Goal: Task Accomplishment & Management: Use online tool/utility

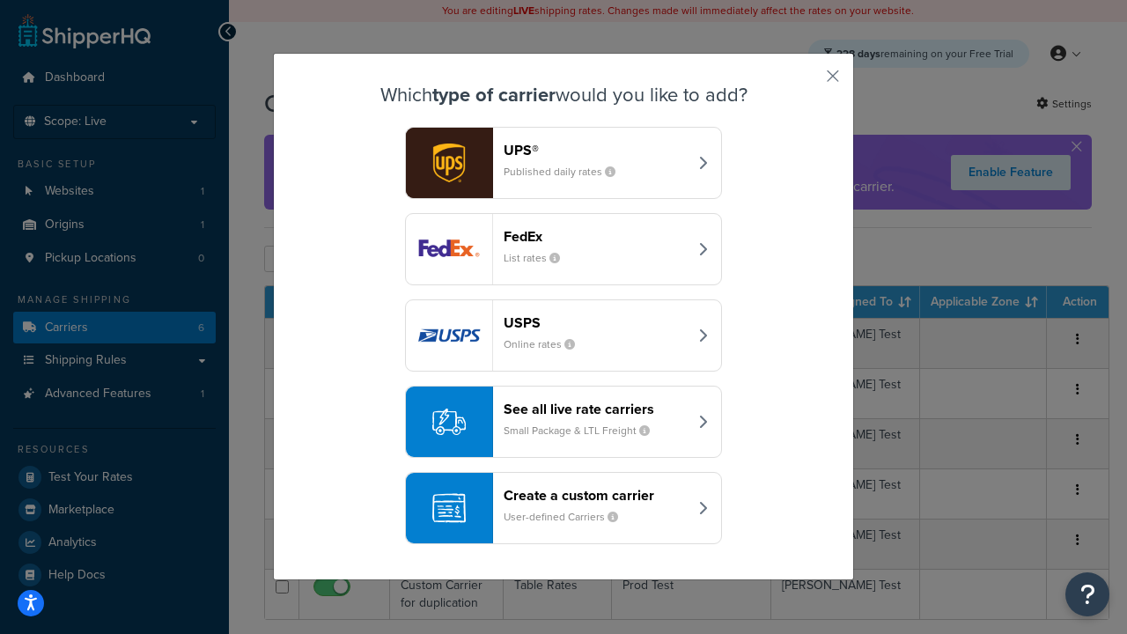
click at [564, 249] on div "FedEx List rates" at bounding box center [596, 249] width 184 height 42
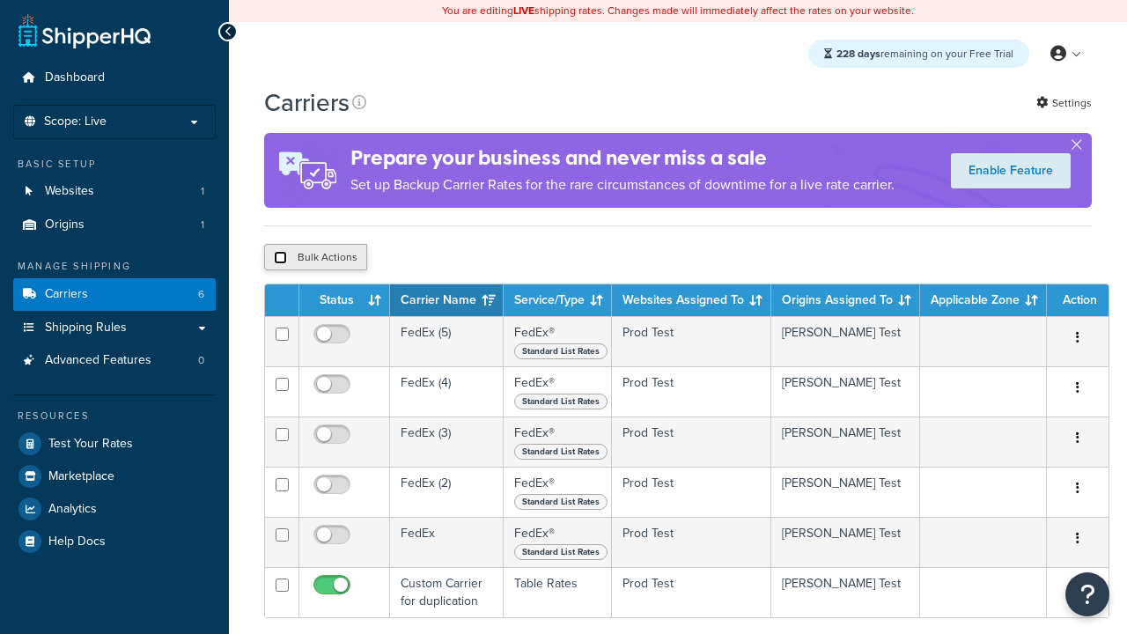
click at [280, 260] on input "checkbox" at bounding box center [280, 257] width 13 height 13
checkbox input "true"
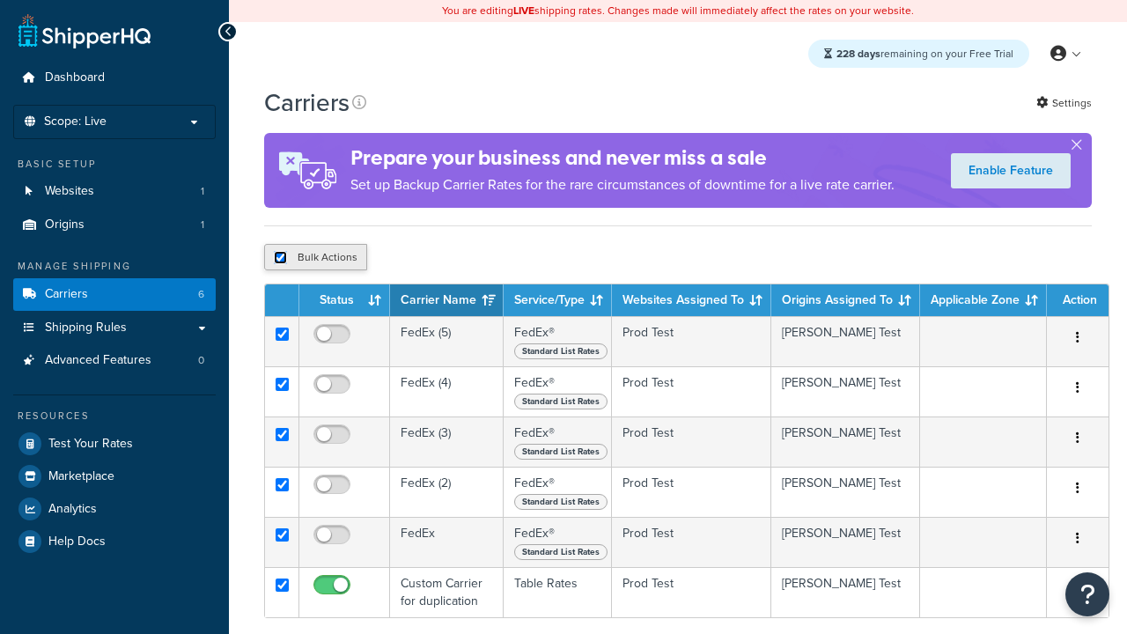
checkbox input "true"
click at [0, 0] on button "Delete" at bounding box center [0, 0] width 0 height 0
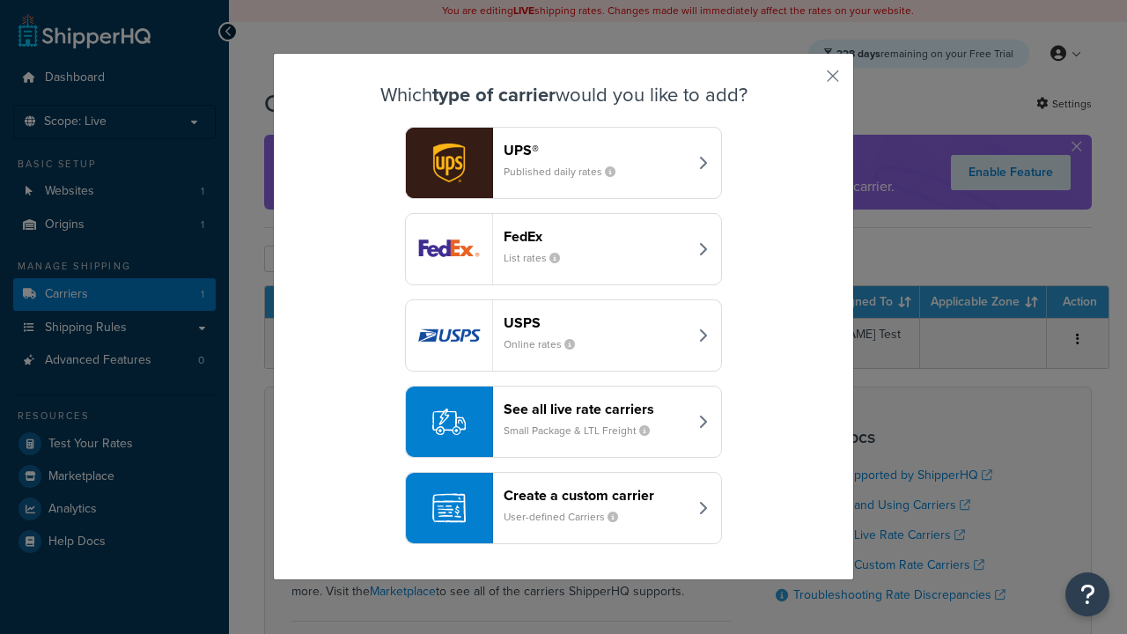
click at [564, 508] on div "Create a custom carrier User-defined Carriers" at bounding box center [596, 508] width 184 height 42
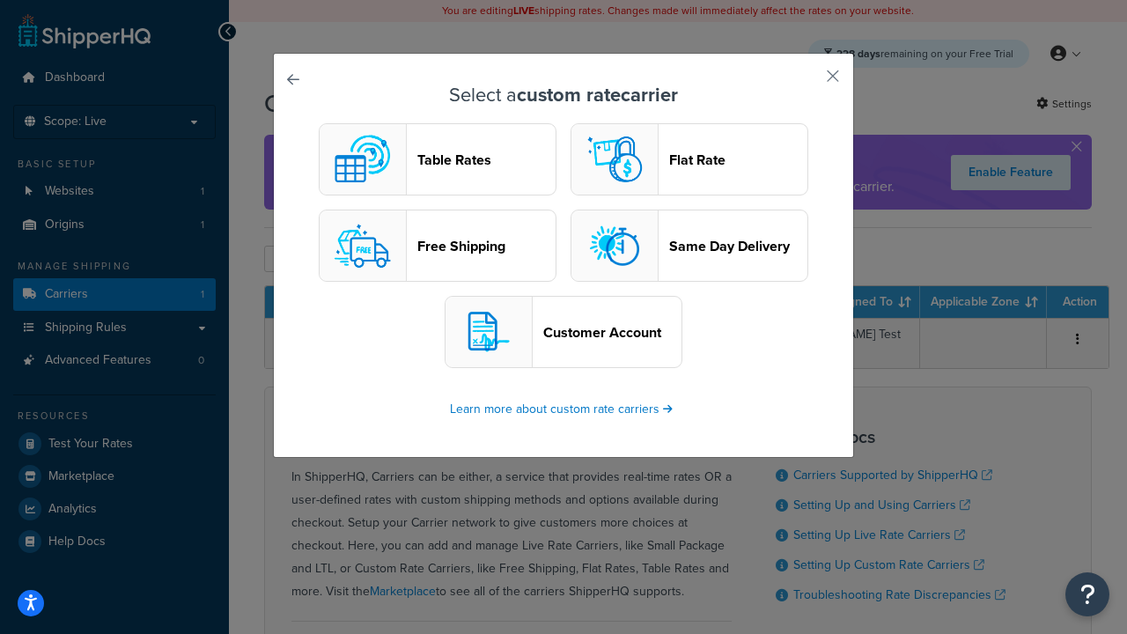
click at [438, 159] on header "Table Rates" at bounding box center [487, 160] width 138 height 17
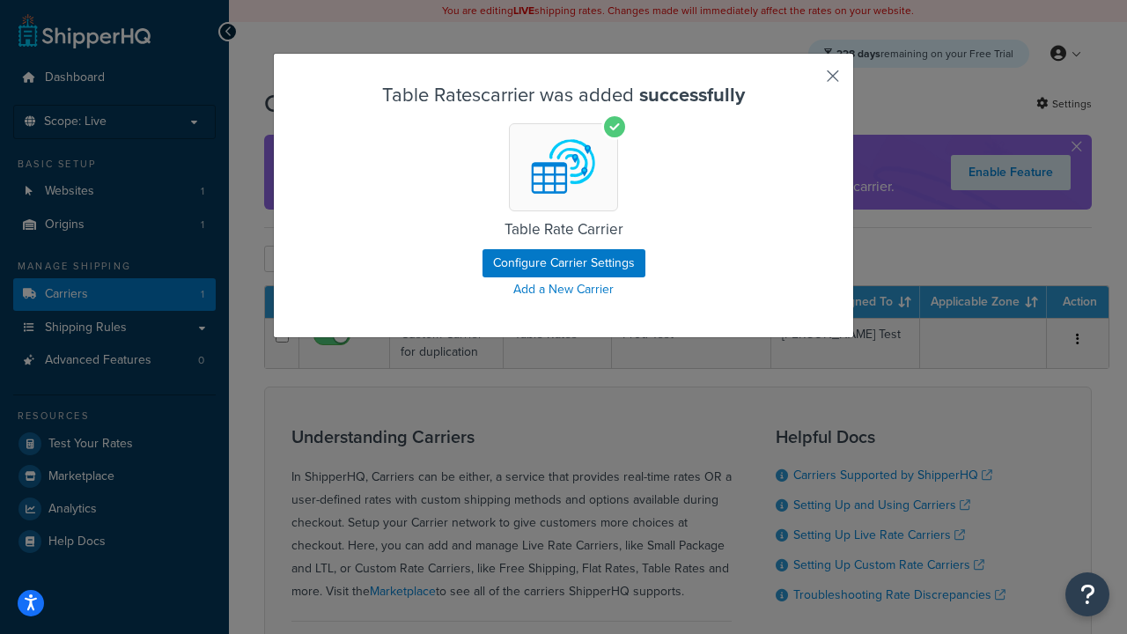
click at [807, 82] on button "button" at bounding box center [807, 82] width 4 height 4
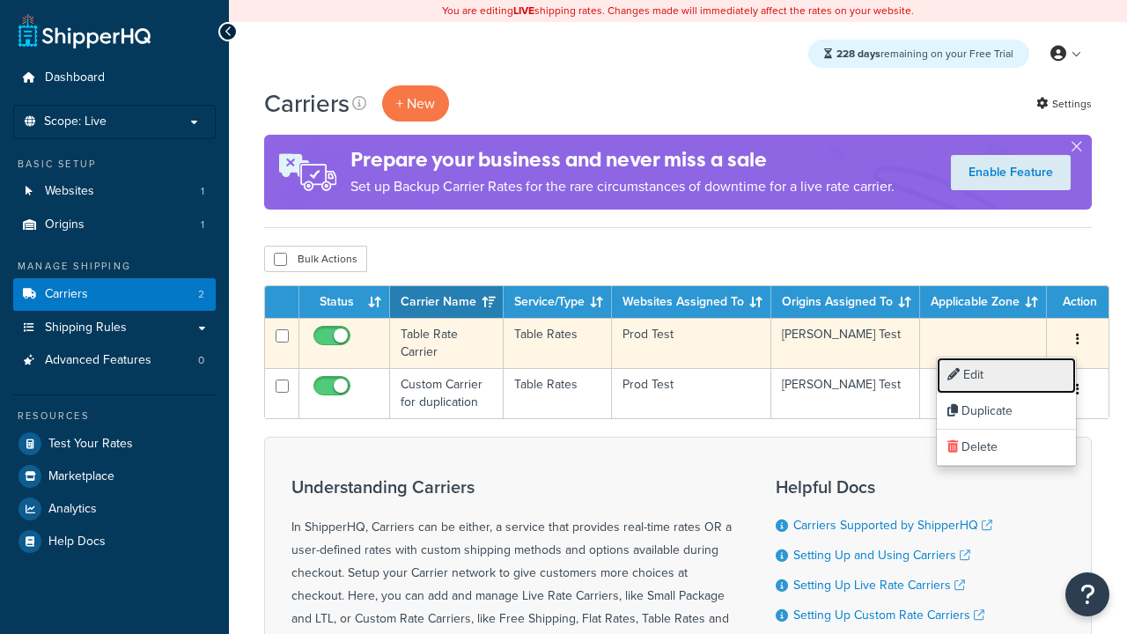
click at [1007, 375] on link "Edit" at bounding box center [1006, 376] width 139 height 36
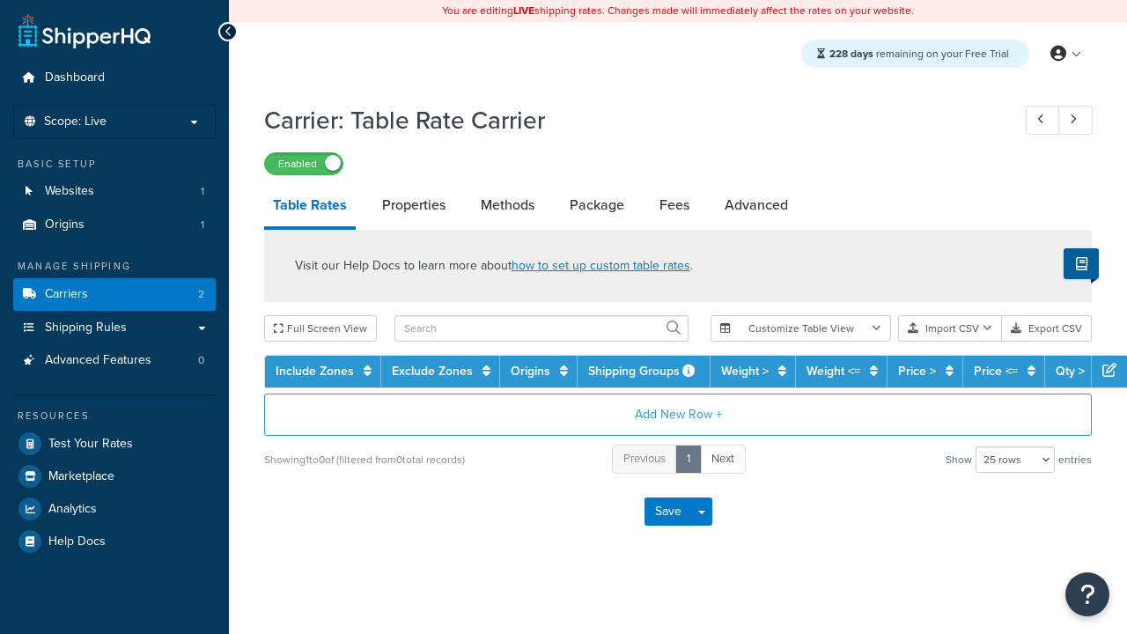
select select "25"
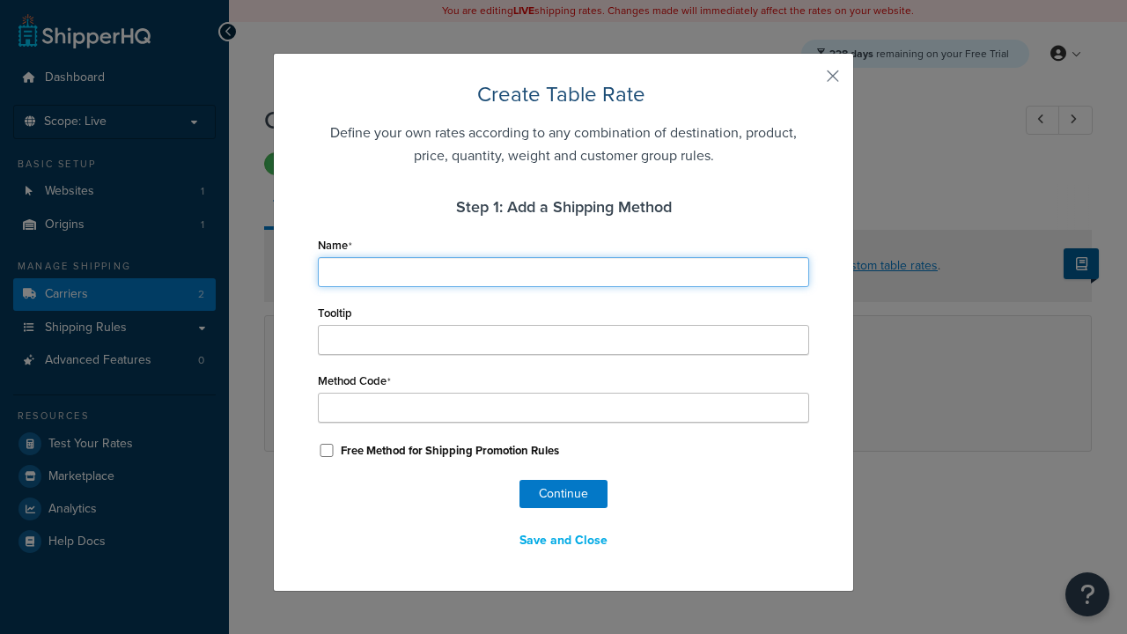
type input "Ground"
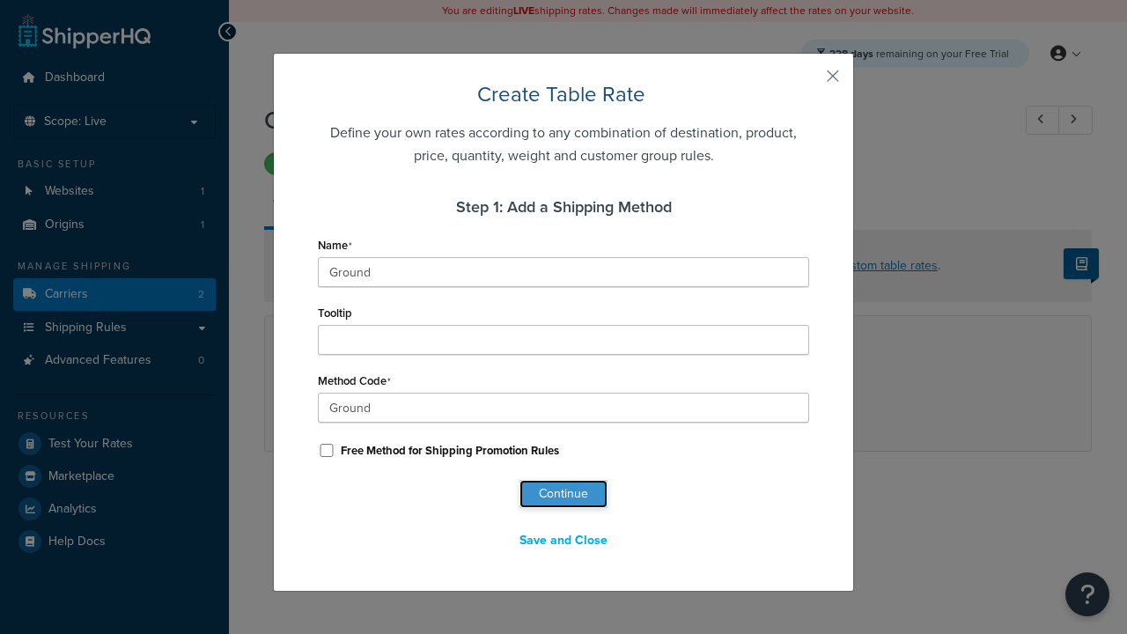
click at [564, 494] on button "Continue" at bounding box center [564, 494] width 88 height 28
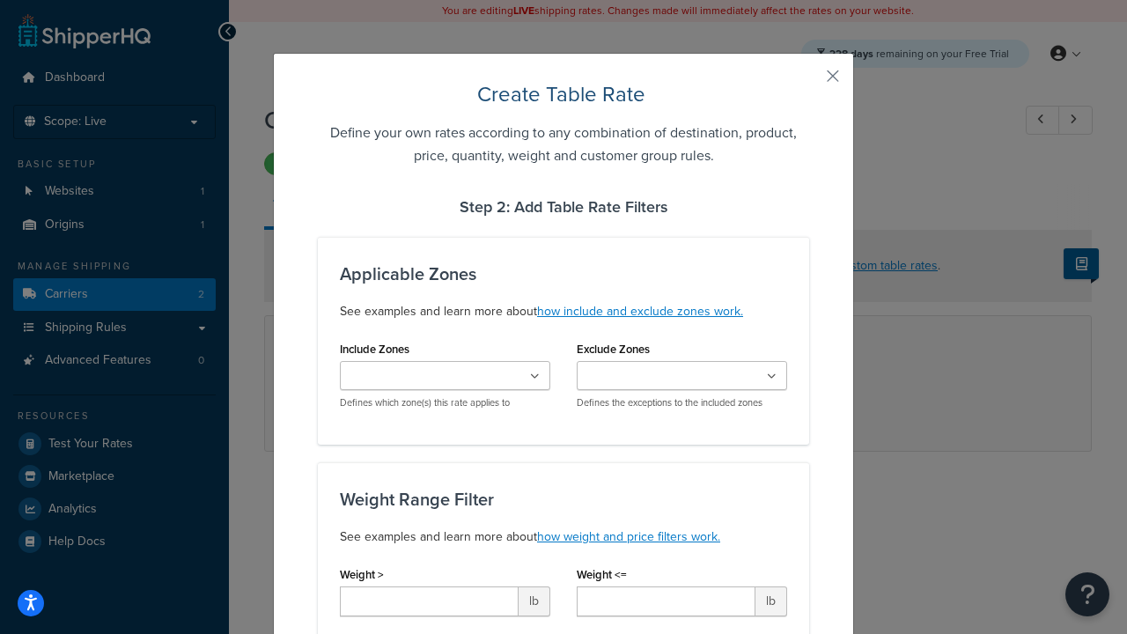
type input "10"
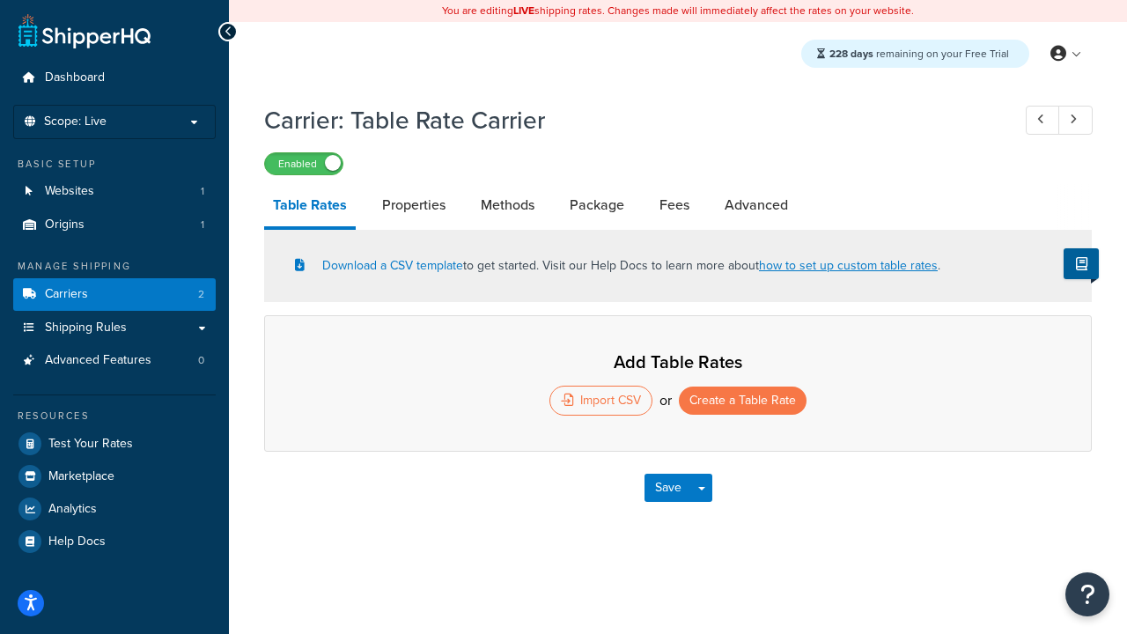
select select "25"
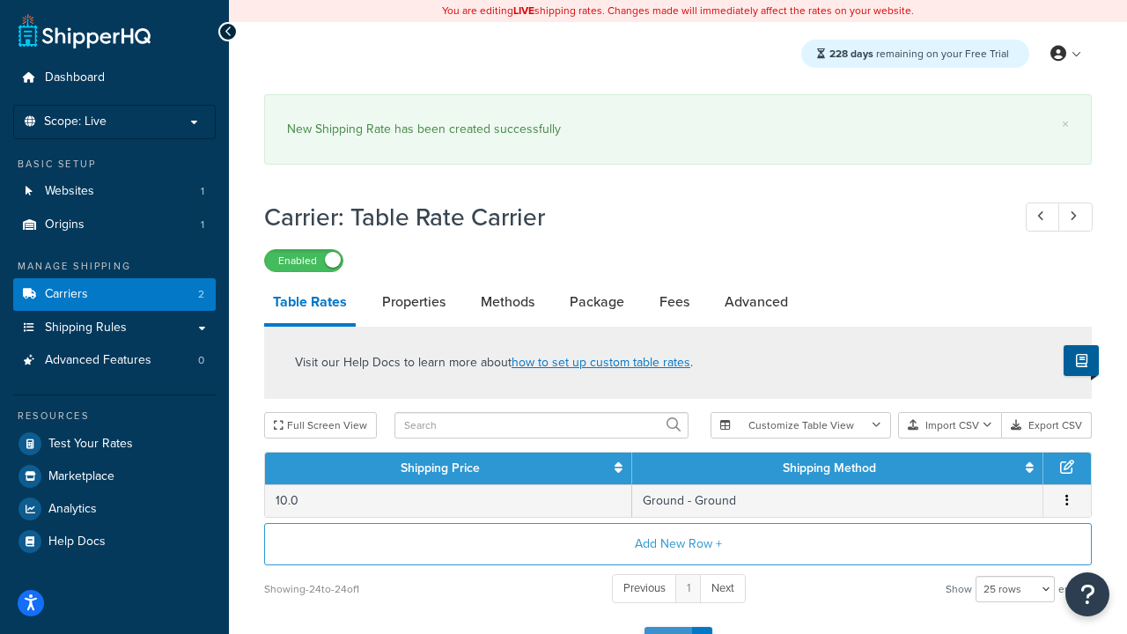
click at [668, 627] on button "Save" at bounding box center [669, 641] width 48 height 28
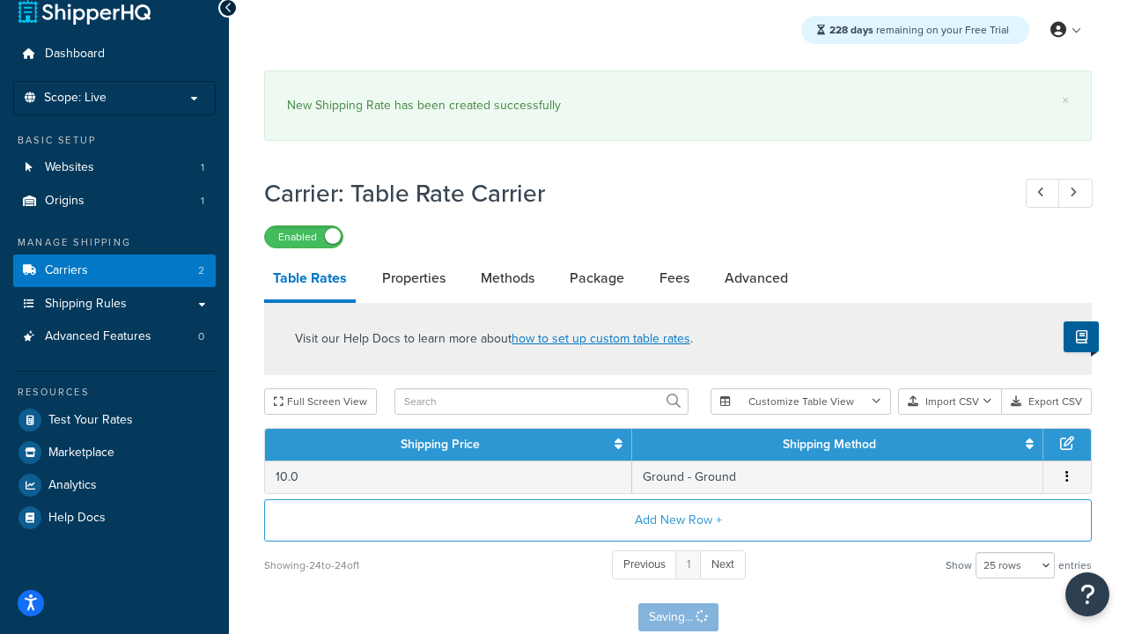
scroll to position [0, 0]
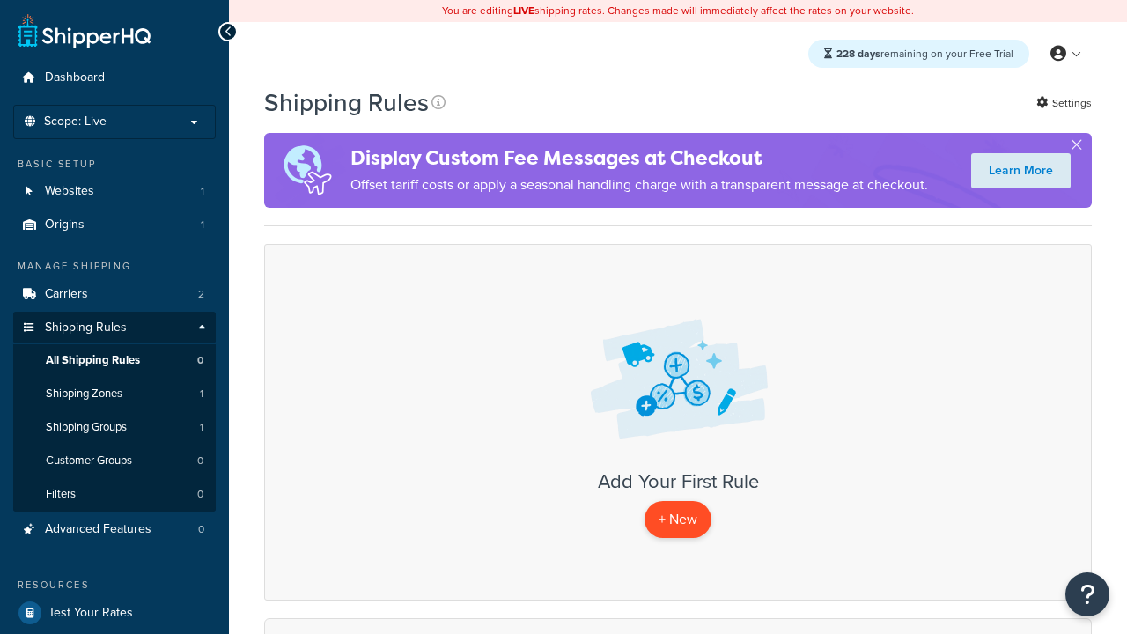
click at [678, 520] on p "+ New" at bounding box center [678, 519] width 67 height 36
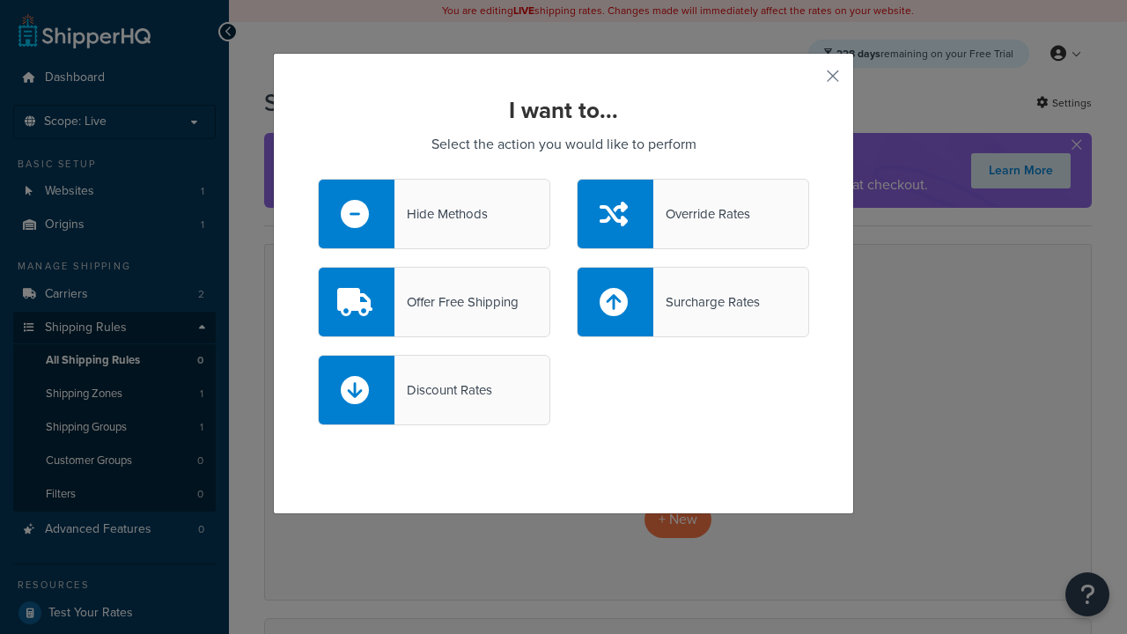
click at [693, 214] on div "Override Rates" at bounding box center [702, 214] width 97 height 25
click at [0, 0] on input "Override Rates" at bounding box center [0, 0] width 0 height 0
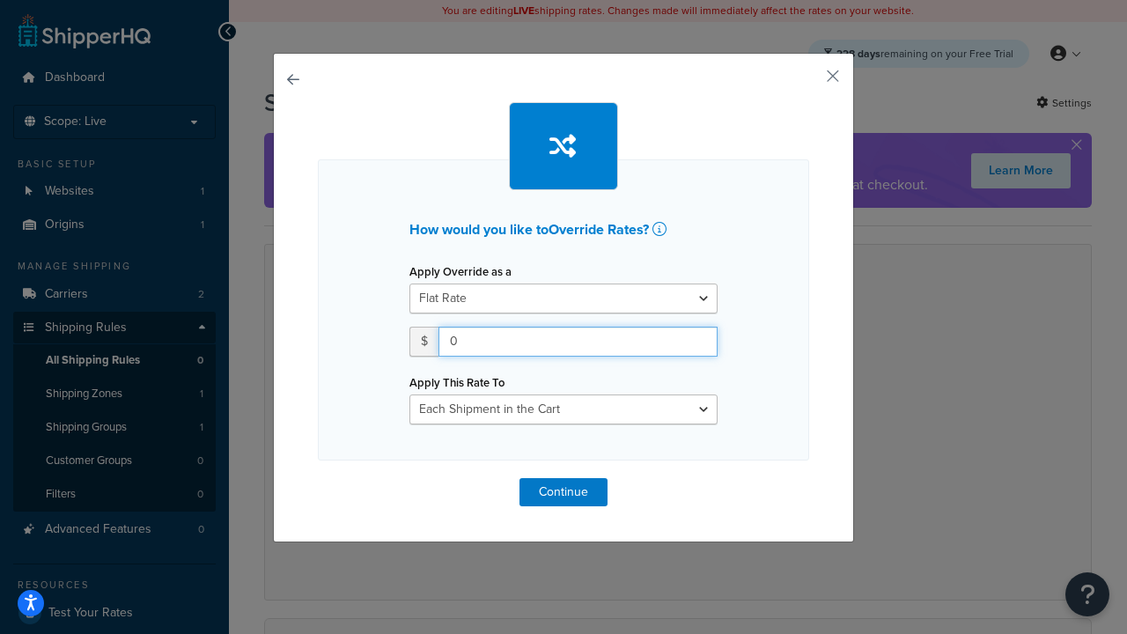
type input "100"
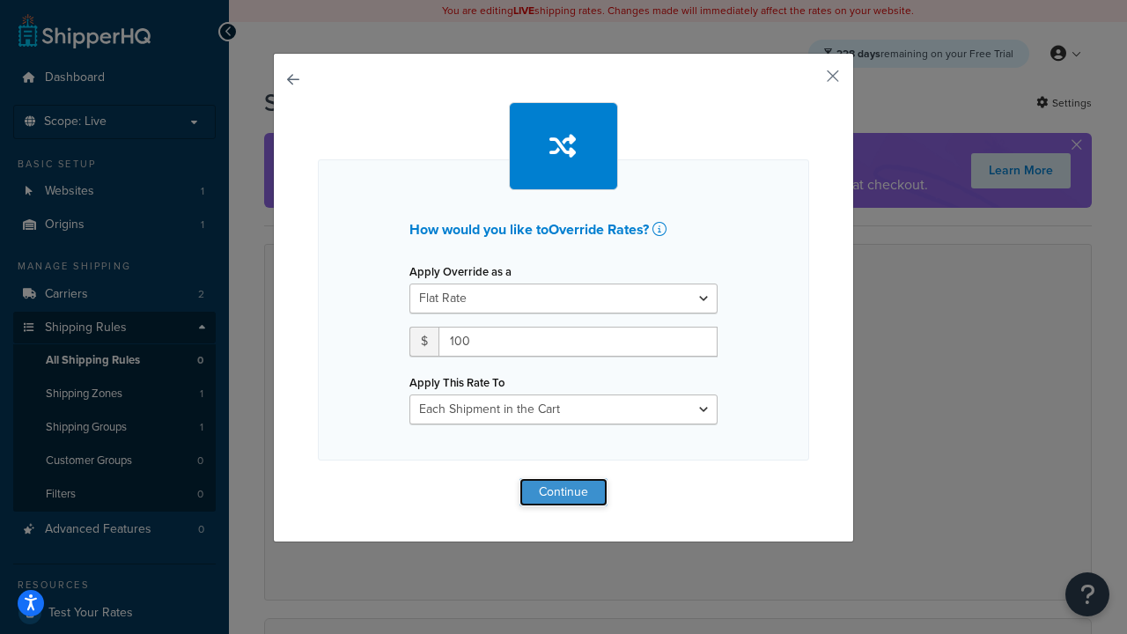
click at [564, 492] on button "Continue" at bounding box center [564, 492] width 88 height 28
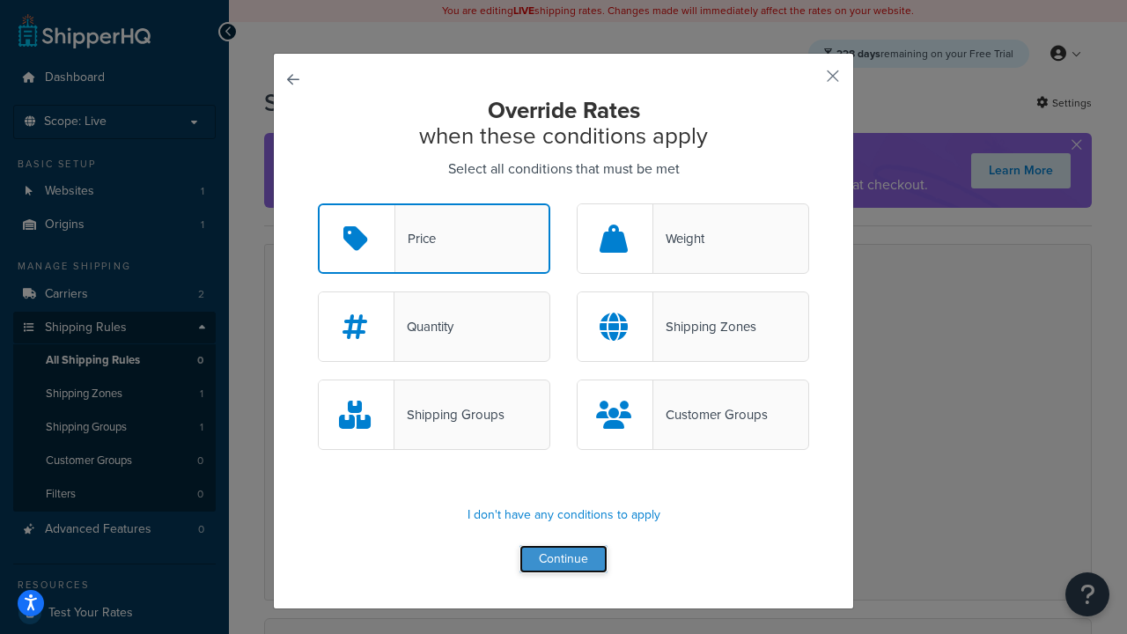
click at [564, 560] on button "Continue" at bounding box center [564, 559] width 88 height 28
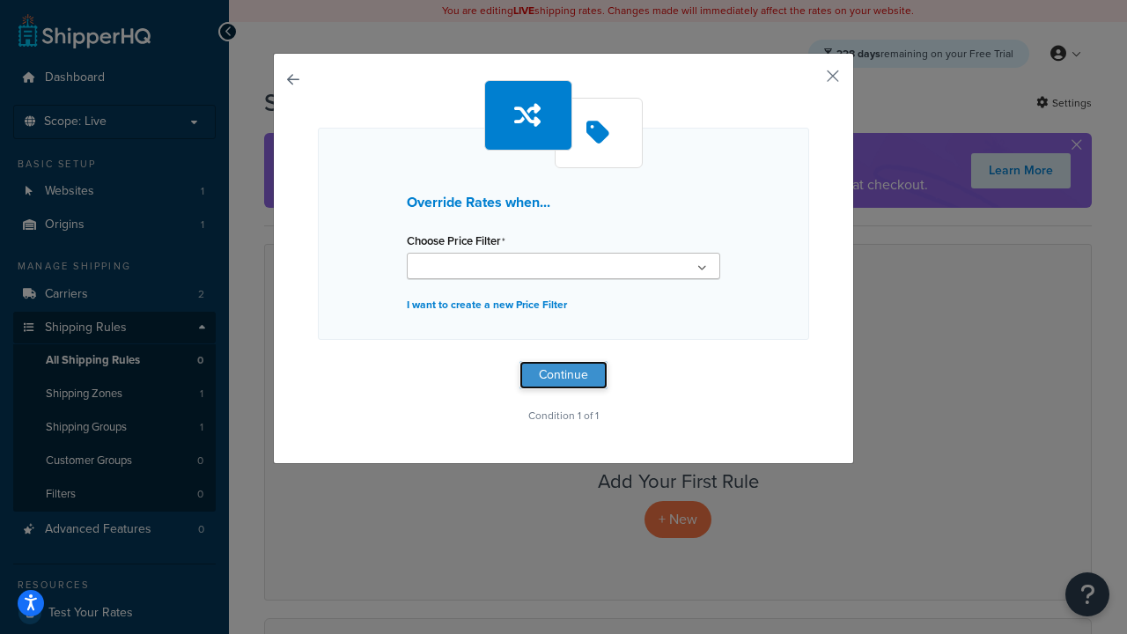
click at [564, 375] on button "Continue" at bounding box center [564, 375] width 88 height 28
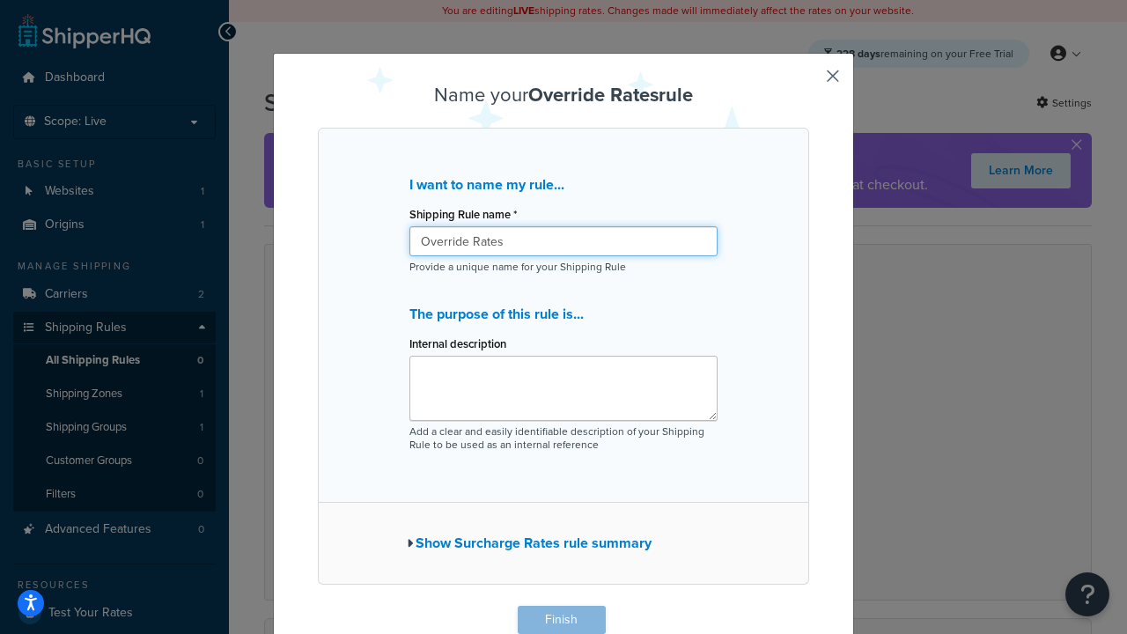
type input "Override Rates"
click at [561, 620] on button "Finish" at bounding box center [562, 620] width 88 height 28
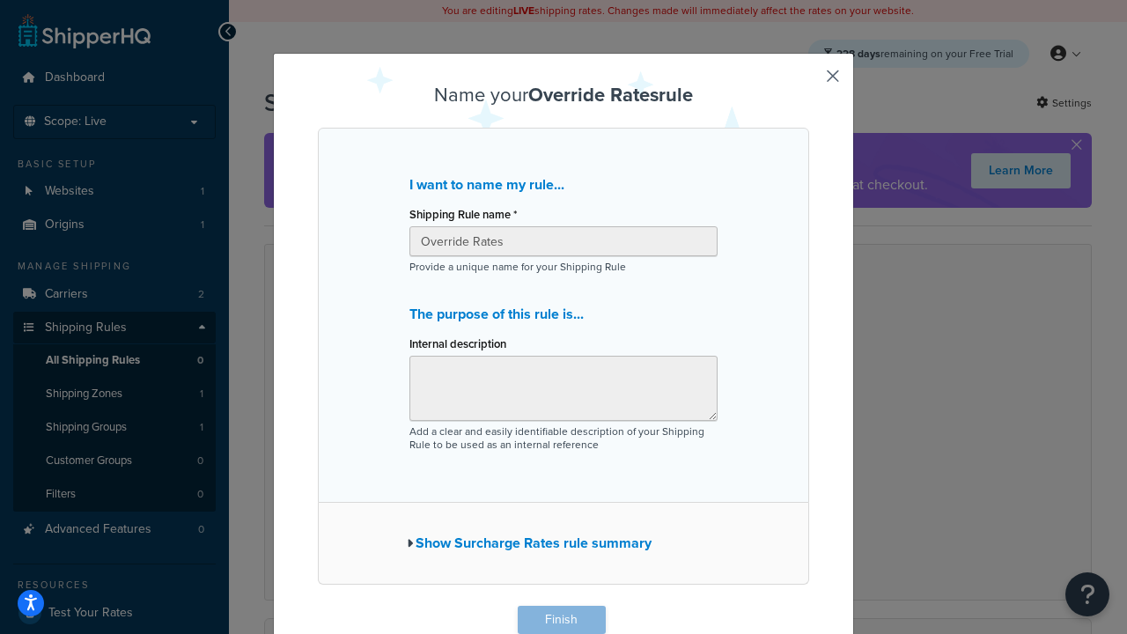
scroll to position [1, 0]
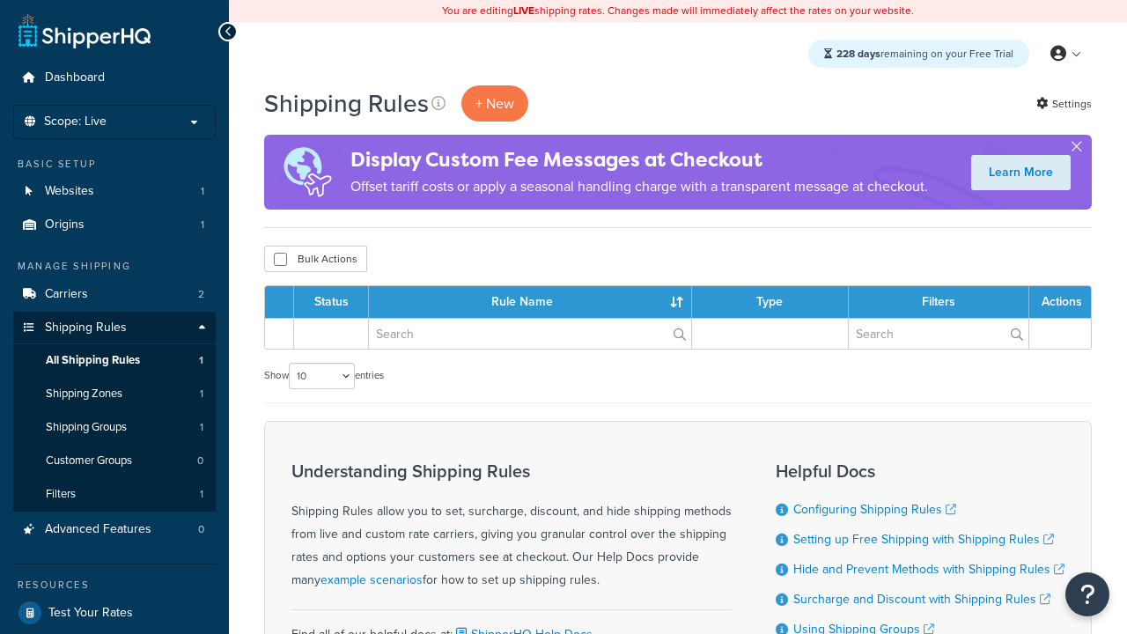
click at [331, 303] on th "Status" at bounding box center [331, 302] width 75 height 32
click at [336, 303] on th "Status" at bounding box center [331, 302] width 75 height 32
click at [534, 303] on th "Rule Name" at bounding box center [530, 302] width 323 height 32
click at [772, 303] on th "Type" at bounding box center [771, 302] width 158 height 32
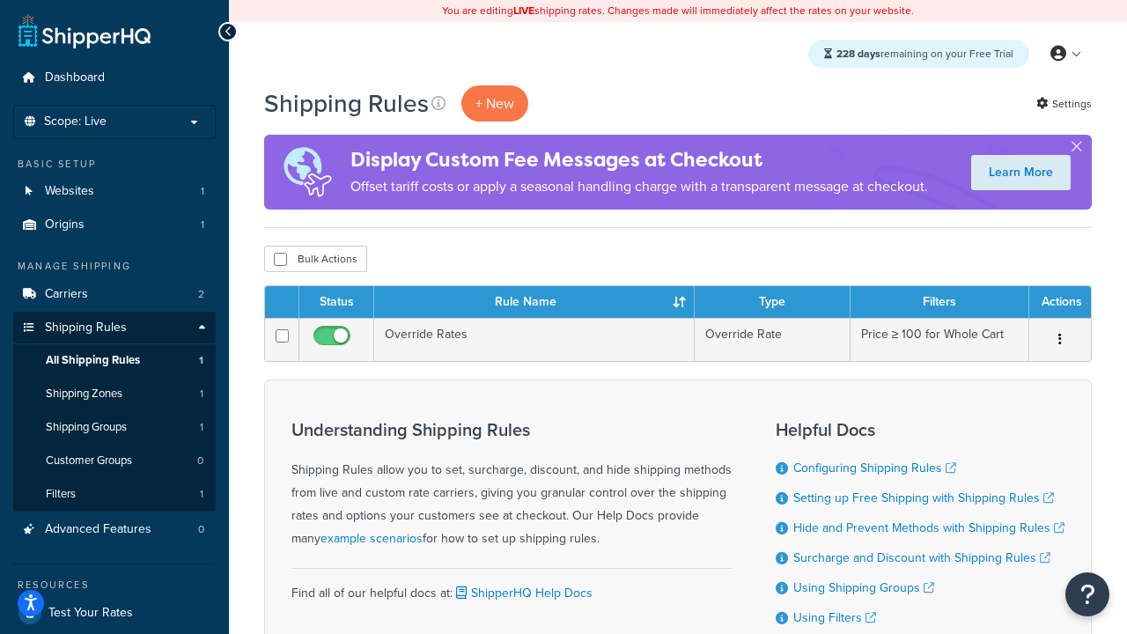
click at [772, 303] on th "Type" at bounding box center [773, 302] width 156 height 32
click at [940, 303] on th "Filters" at bounding box center [940, 302] width 179 height 32
click at [1060, 303] on th "Actions" at bounding box center [1061, 302] width 62 height 32
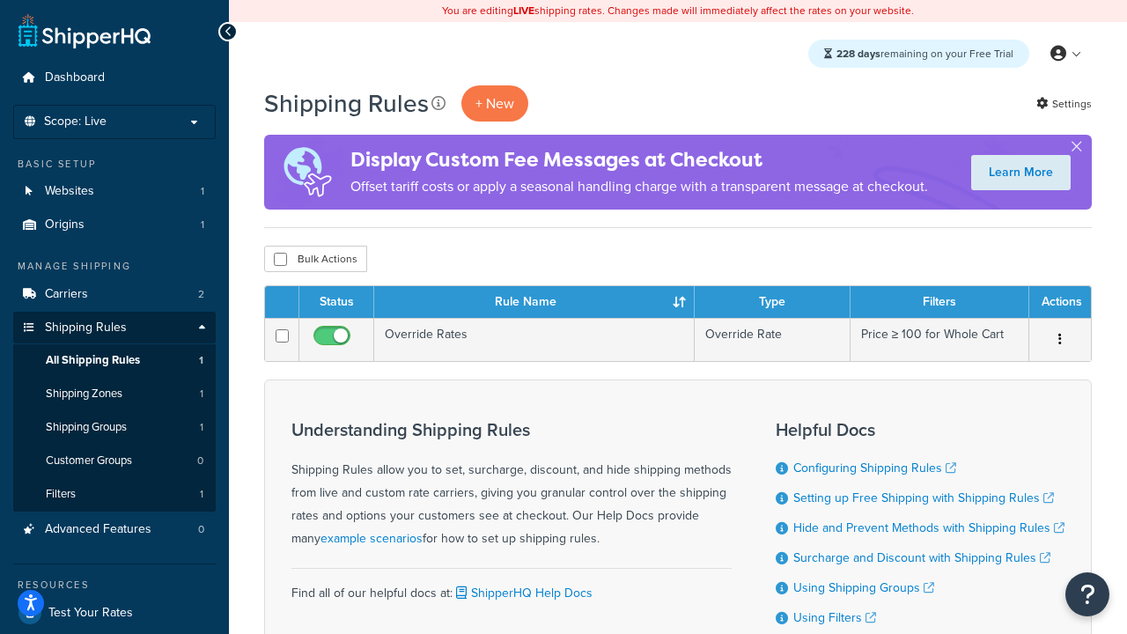
click at [439, 103] on icon at bounding box center [439, 103] width 14 height 14
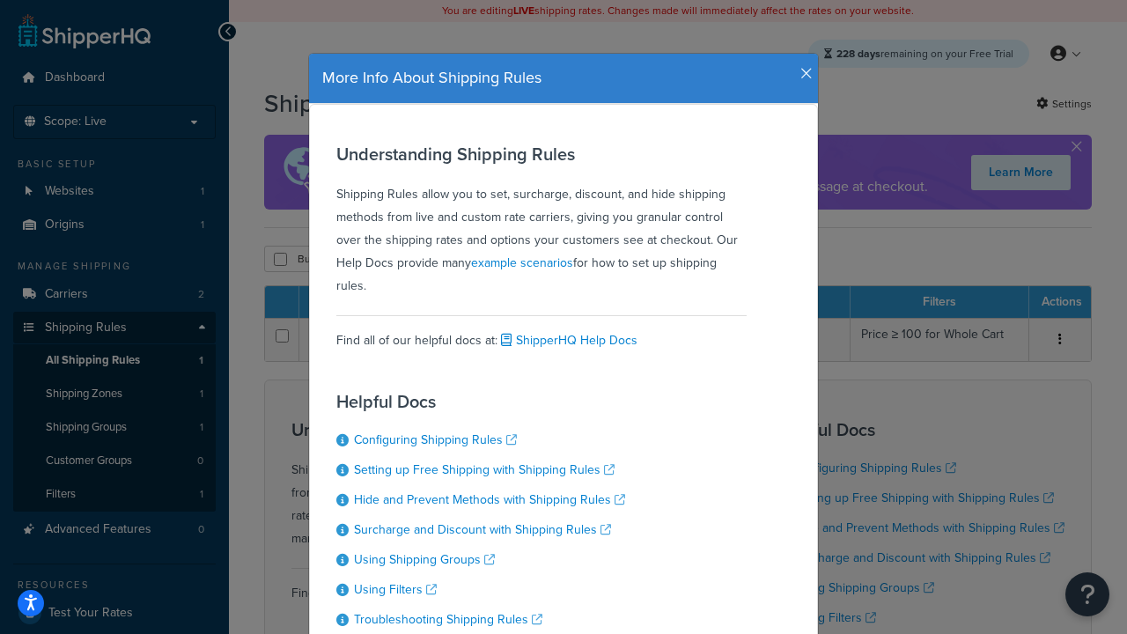
click at [802, 67] on icon "button" at bounding box center [807, 74] width 12 height 16
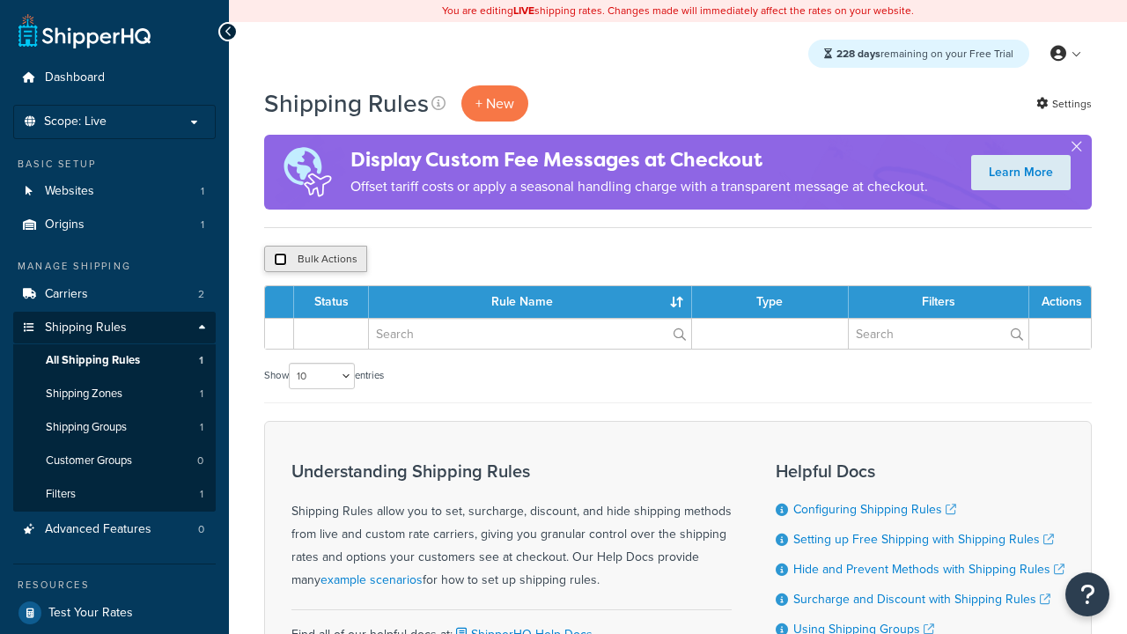
click at [280, 260] on input "checkbox" at bounding box center [280, 259] width 13 height 13
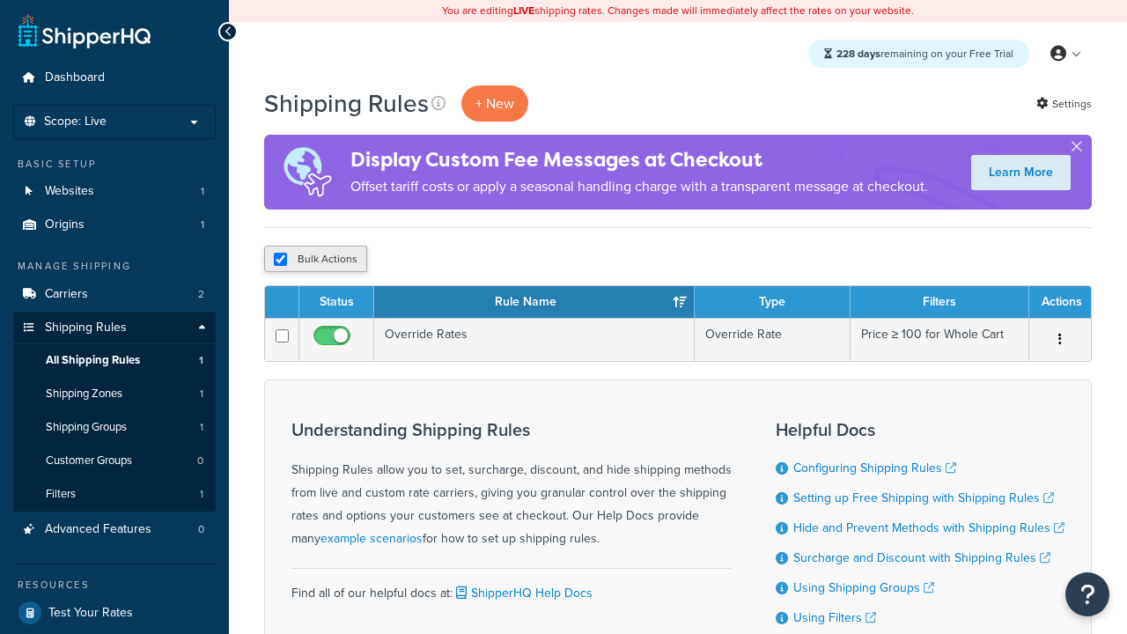
click at [315, 260] on button "Bulk Actions" at bounding box center [315, 259] width 103 height 26
checkbox input "false"
